Goal: Register for event/course

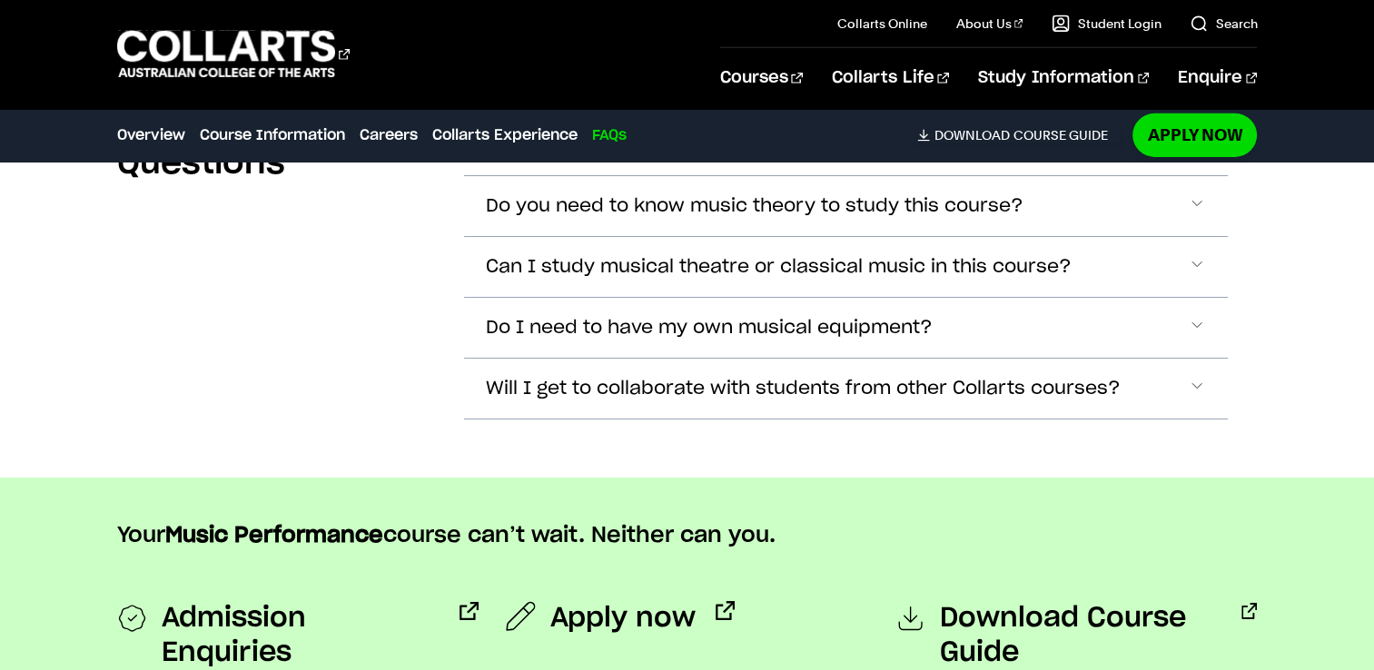
scroll to position [5867, 0]
click at [352, 600] on span "Admission Enquiries" at bounding box center [301, 634] width 279 height 69
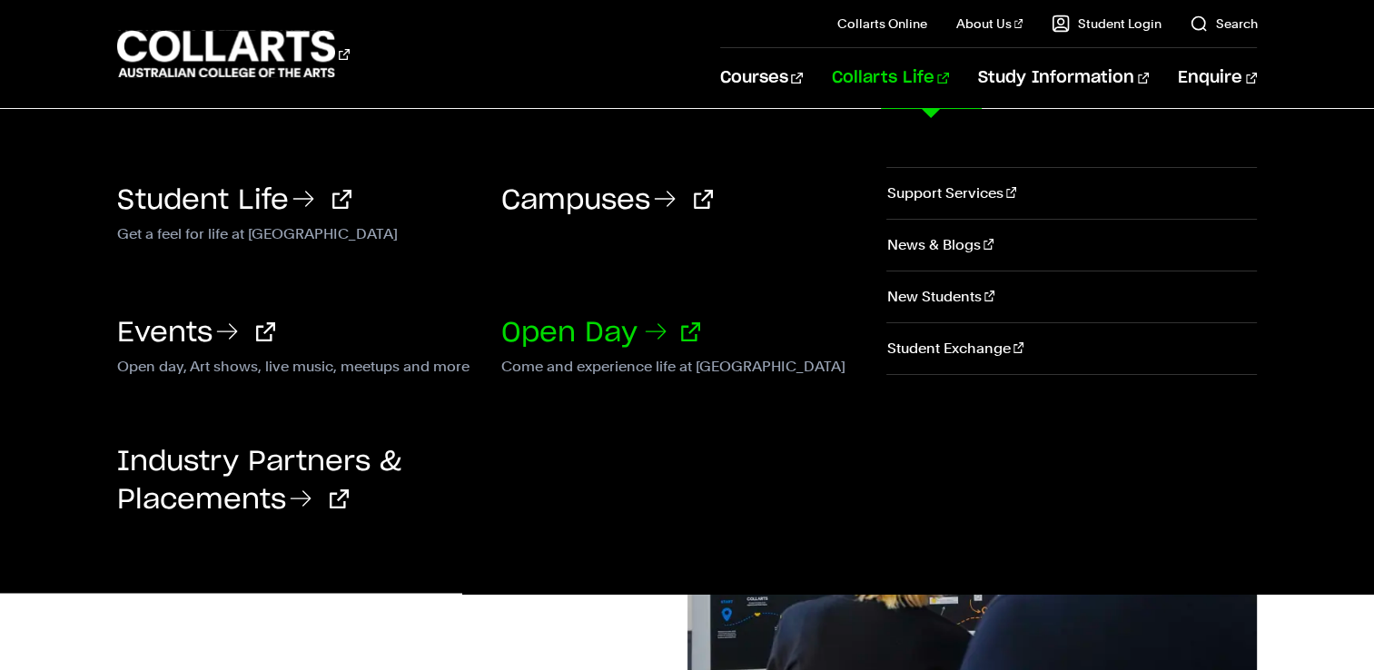
click at [615, 327] on link "Open Day" at bounding box center [600, 333] width 199 height 27
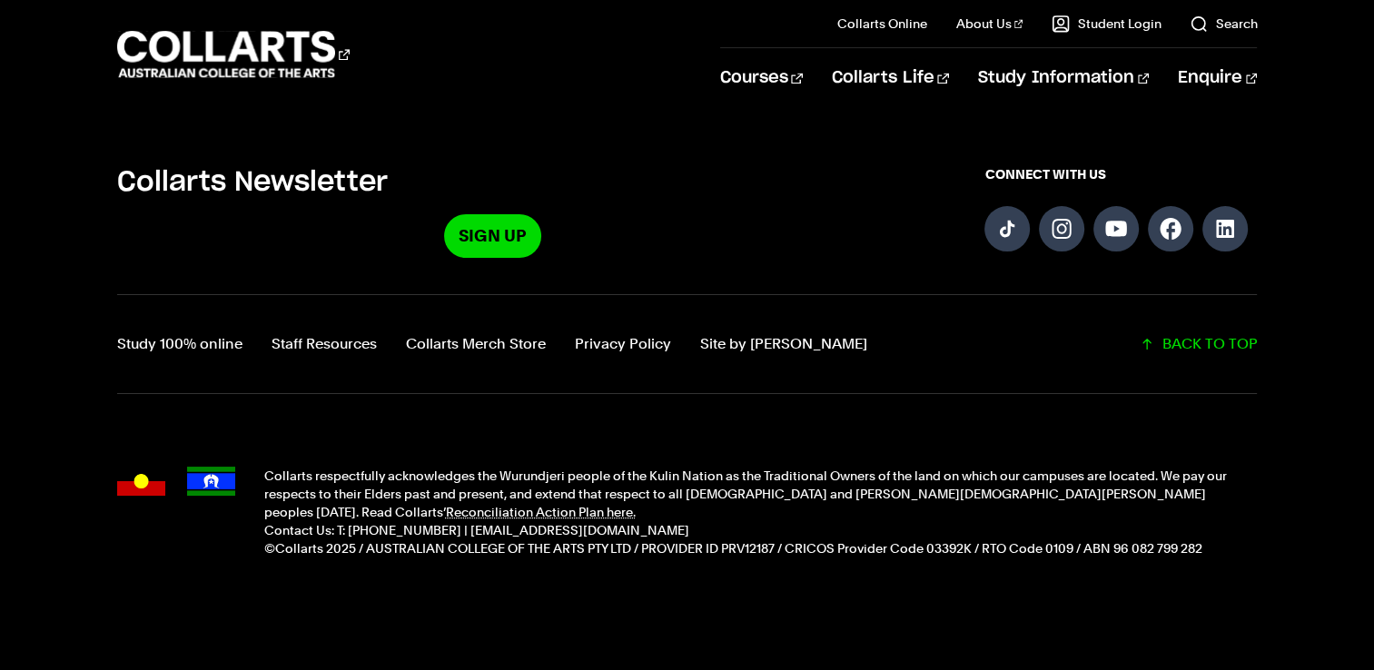
scroll to position [2611, 0]
